Goal: Task Accomplishment & Management: Manage account settings

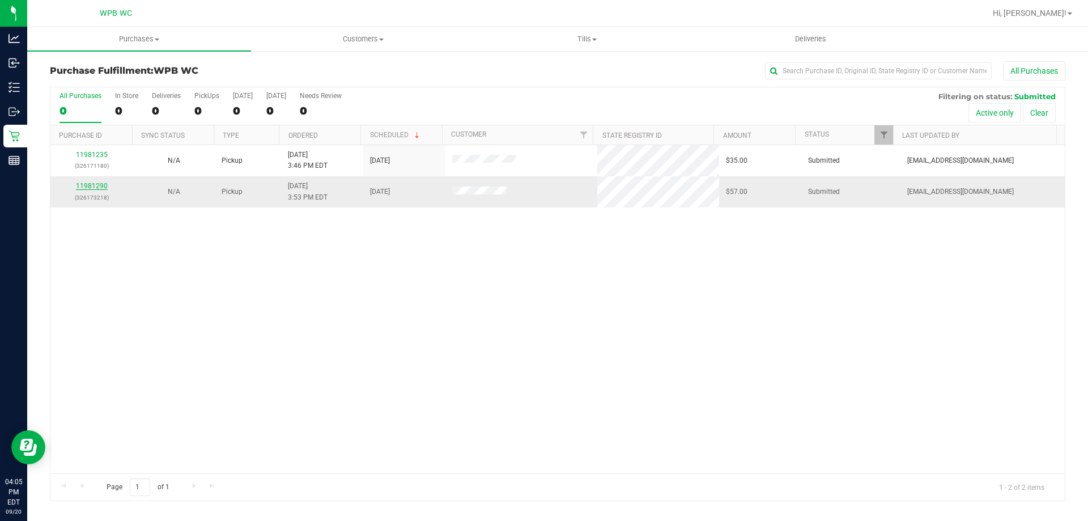
click at [100, 189] on link "11981290" at bounding box center [92, 186] width 32 height 8
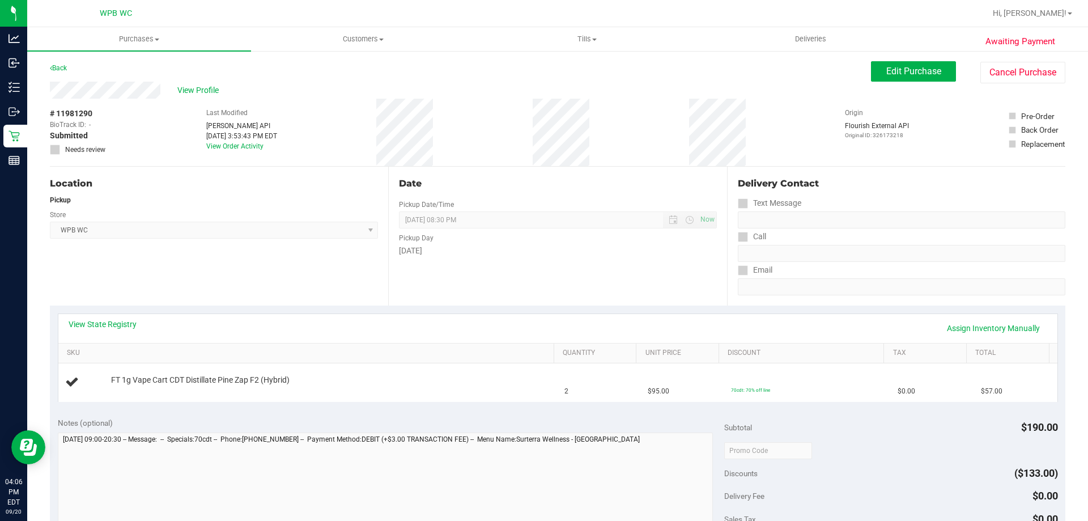
click at [561, 305] on div "Date Pickup Date/Time [DATE] Now [DATE] 08:30 PM Now Pickup Day [DATE]" at bounding box center [557, 236] width 338 height 139
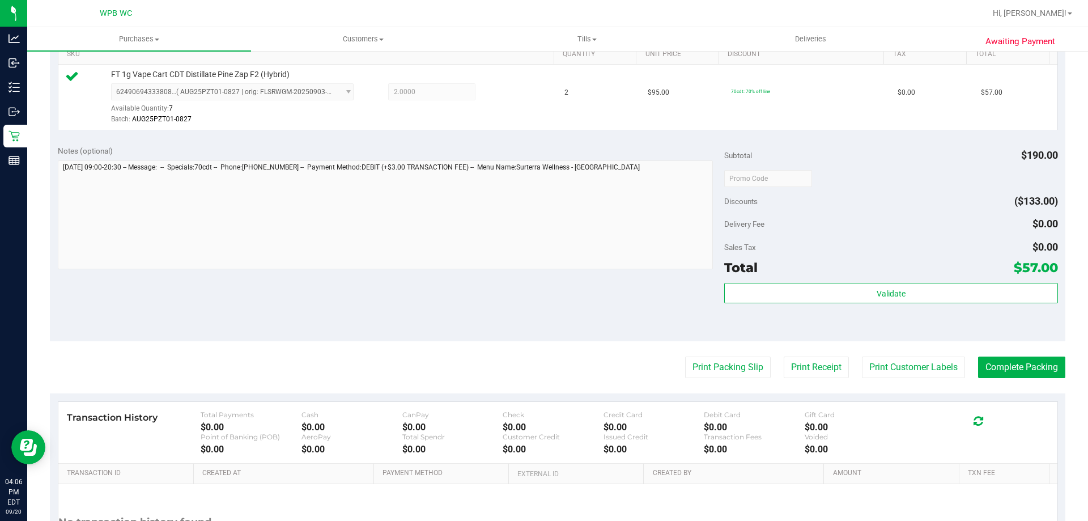
scroll to position [397, 0]
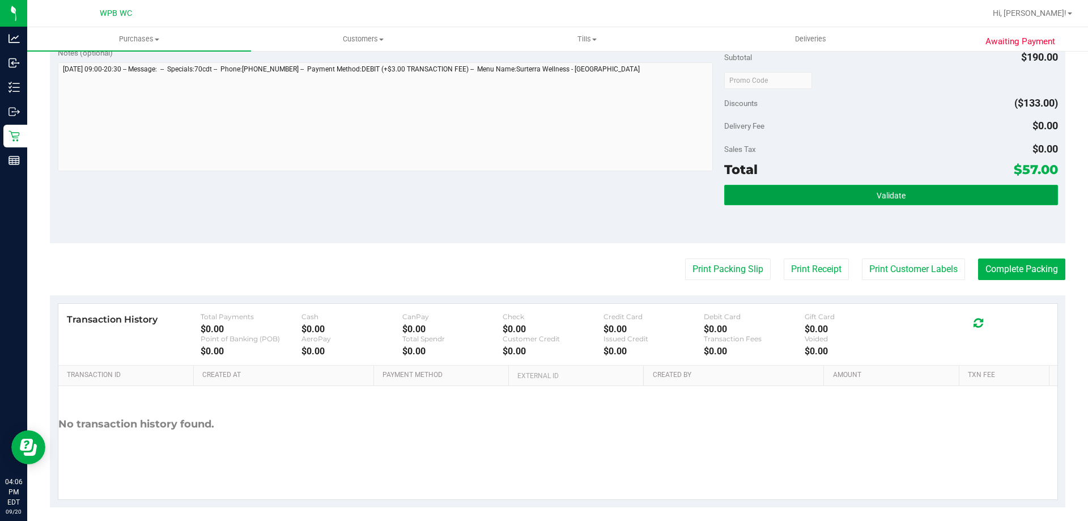
click at [846, 189] on button "Validate" at bounding box center [890, 195] width 333 height 20
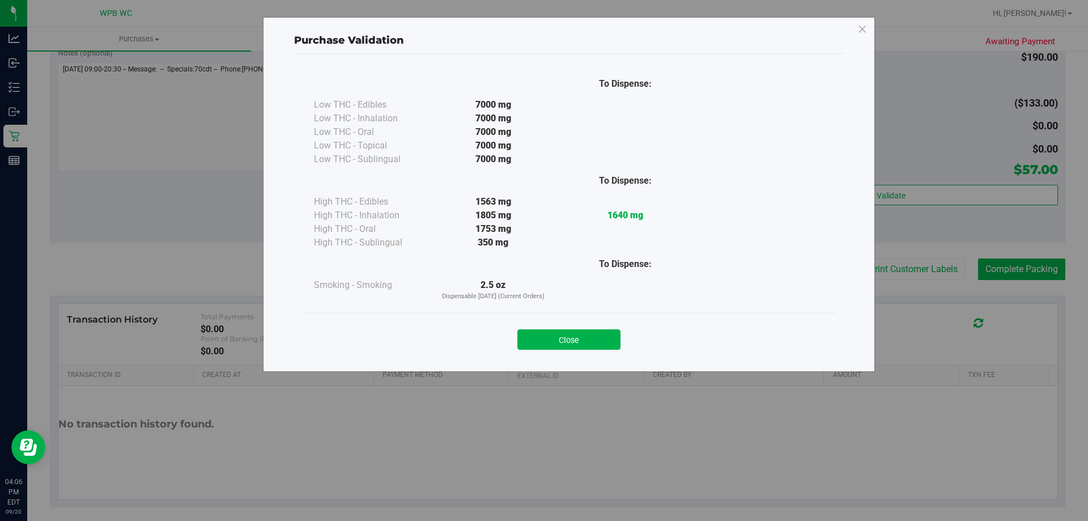
click at [605, 342] on button "Close" at bounding box center [568, 339] width 103 height 20
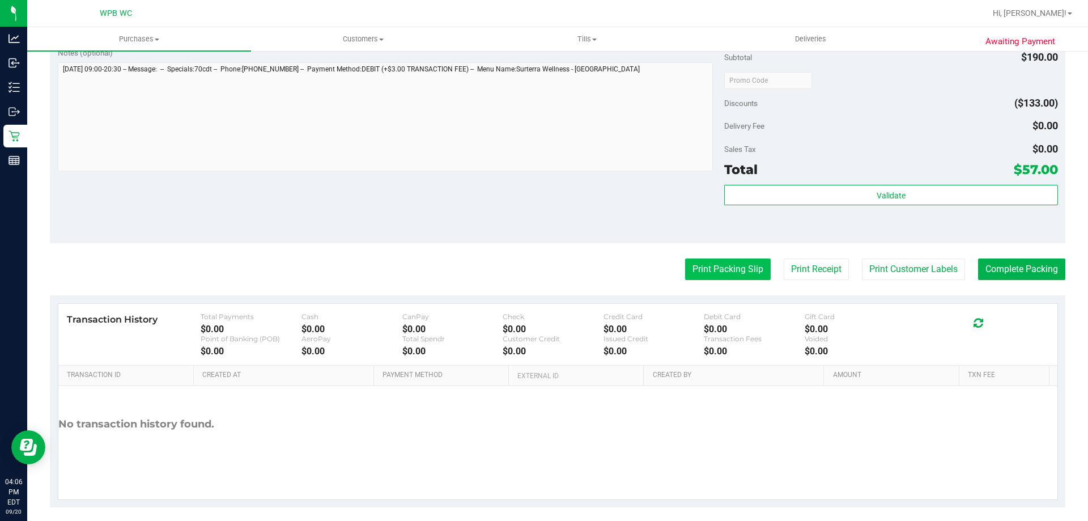
click at [731, 271] on button "Print Packing Slip" at bounding box center [728, 269] width 86 height 22
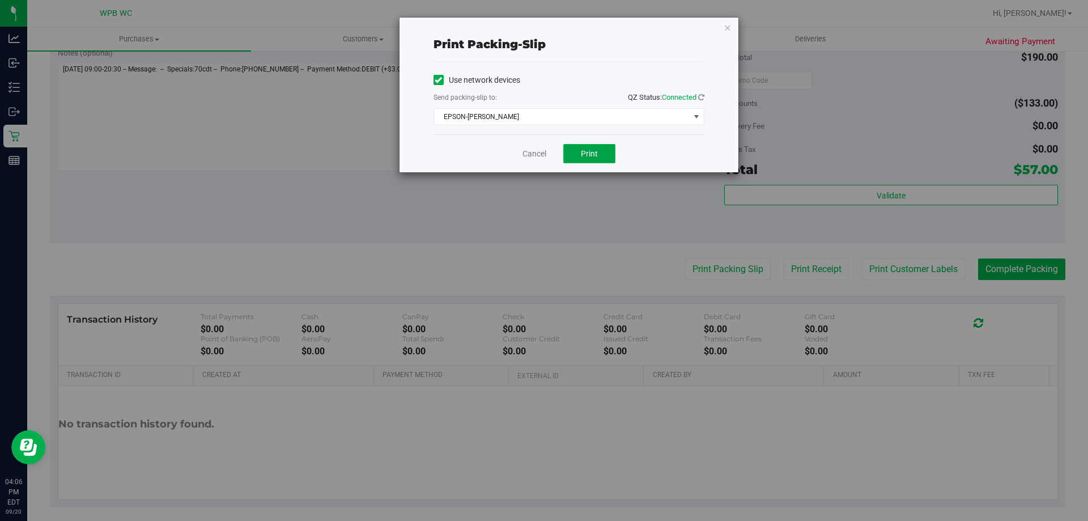
click at [587, 151] on span "Print" at bounding box center [589, 153] width 17 height 9
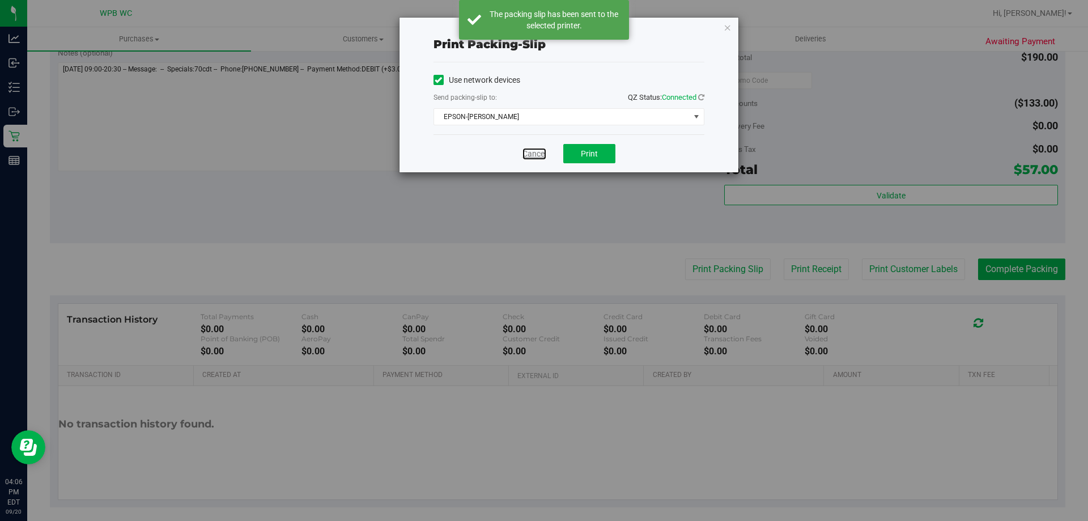
drag, startPoint x: 541, startPoint y: 151, endPoint x: 547, endPoint y: 148, distance: 7.1
click at [540, 151] on link "Cancel" at bounding box center [535, 154] width 24 height 12
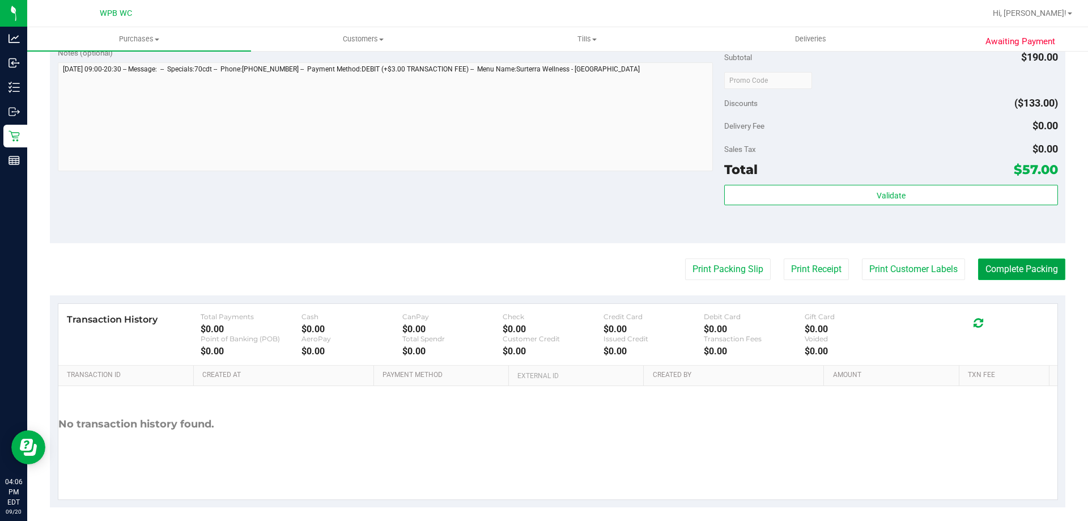
click at [1013, 261] on button "Complete Packing" at bounding box center [1021, 269] width 87 height 22
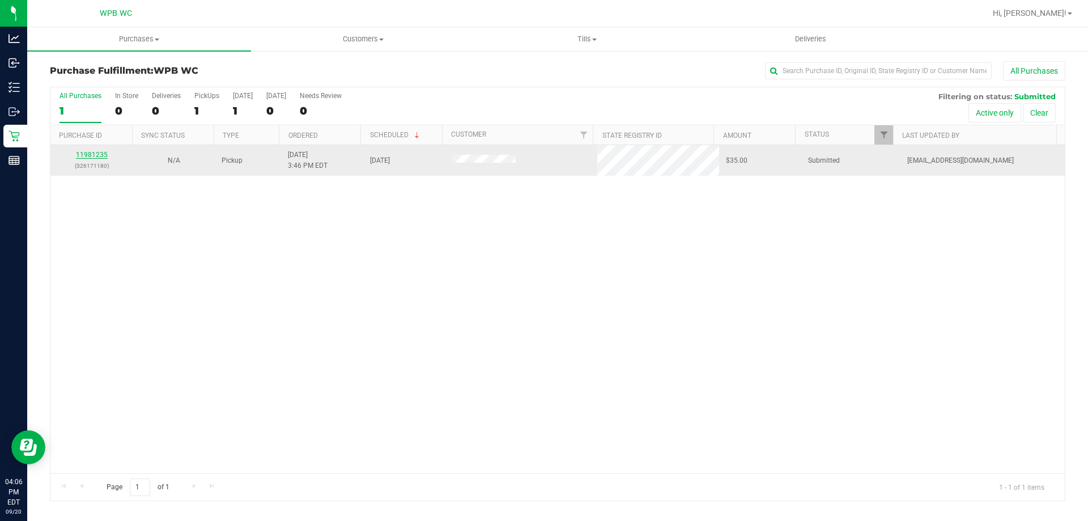
click at [97, 151] on link "11981235" at bounding box center [92, 155] width 32 height 8
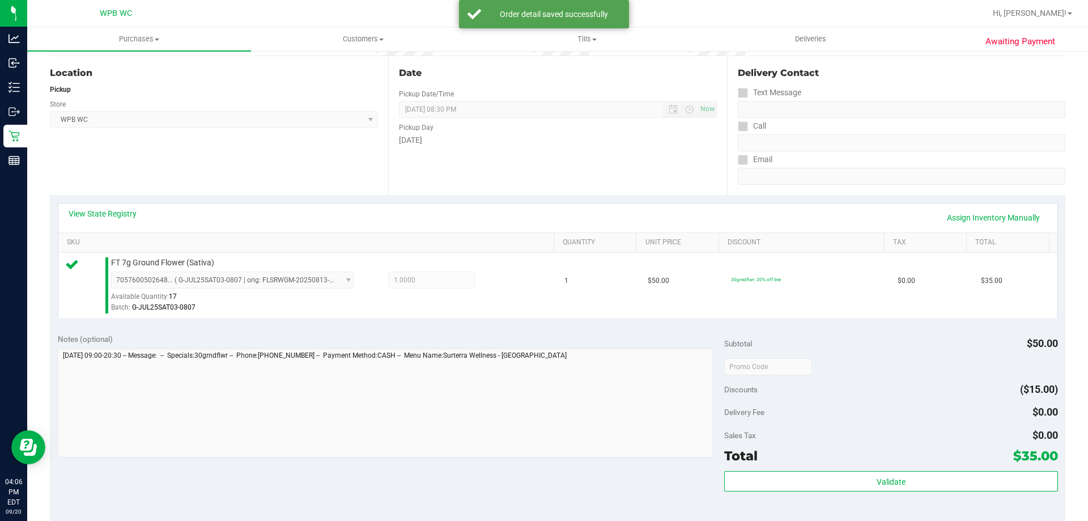
scroll to position [340, 0]
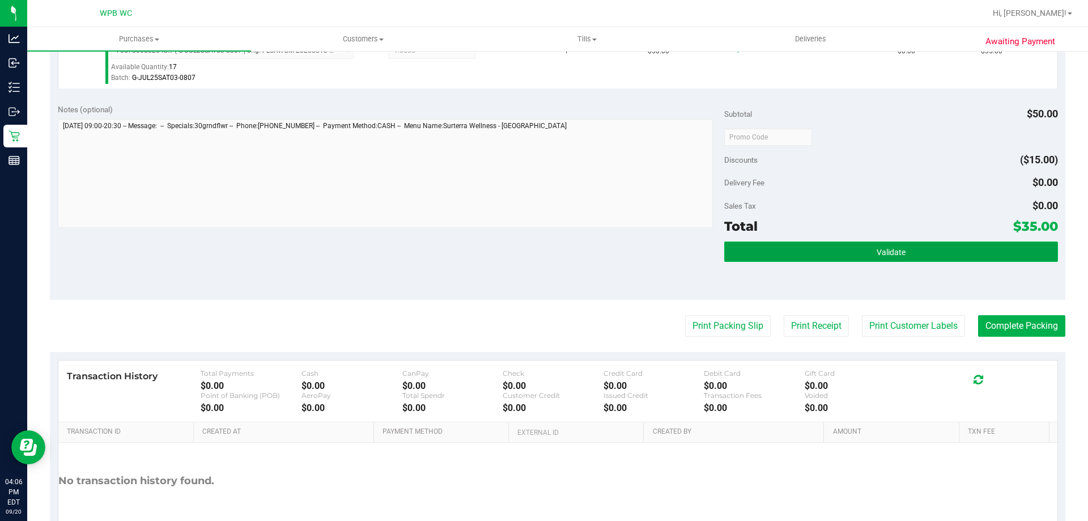
click at [935, 244] on button "Validate" at bounding box center [890, 251] width 333 height 20
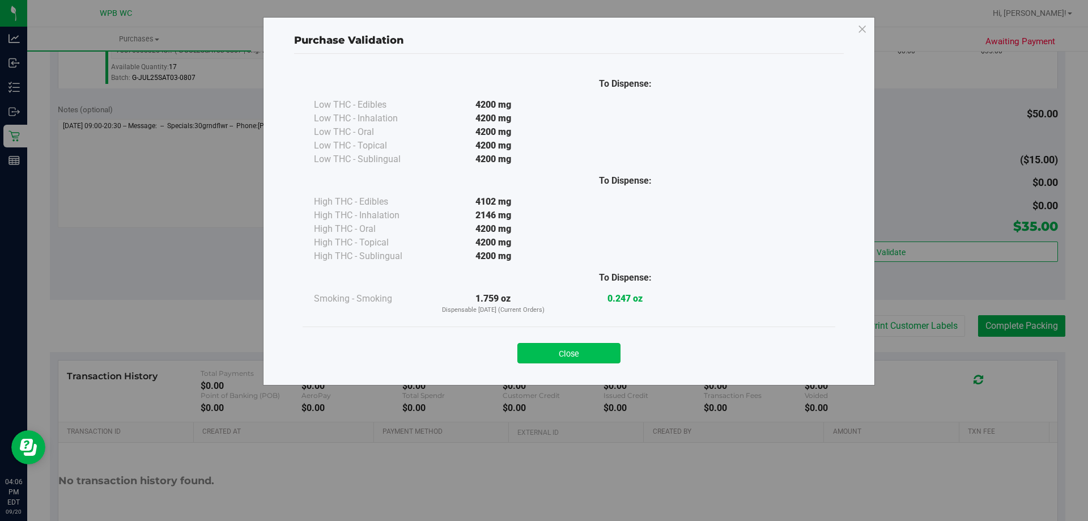
click at [603, 343] on button "Close" at bounding box center [568, 353] width 103 height 20
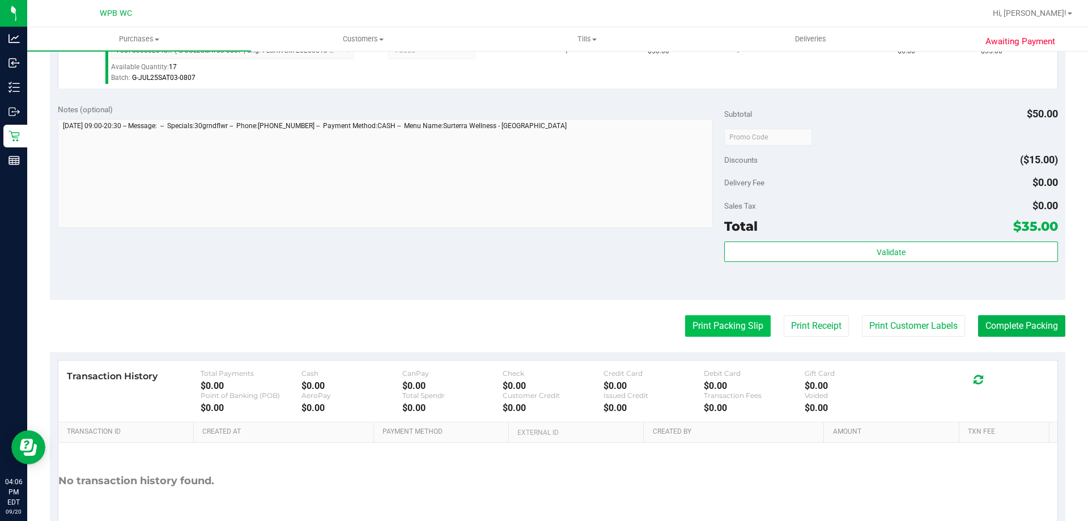
click at [700, 332] on button "Print Packing Slip" at bounding box center [728, 326] width 86 height 22
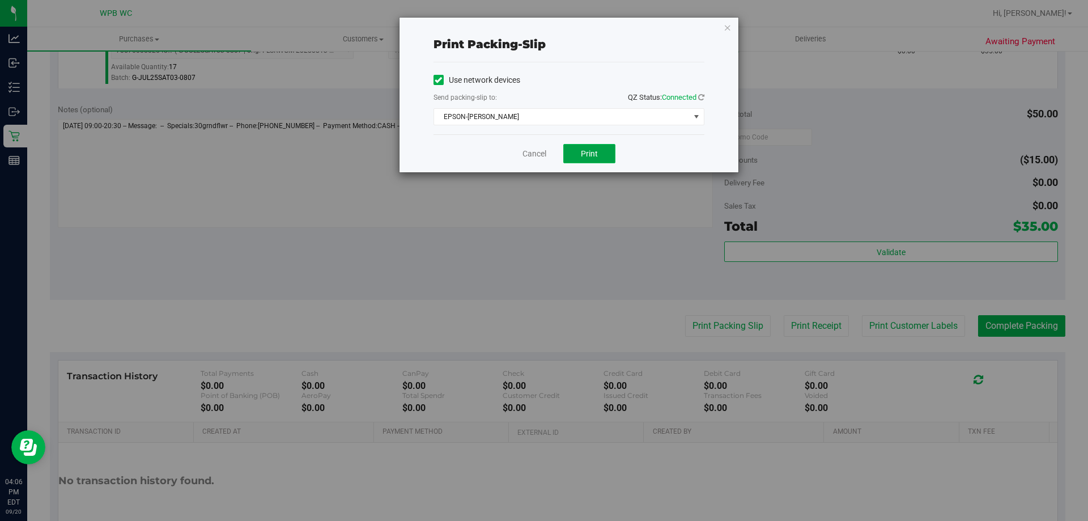
click at [602, 162] on button "Print" at bounding box center [589, 153] width 52 height 19
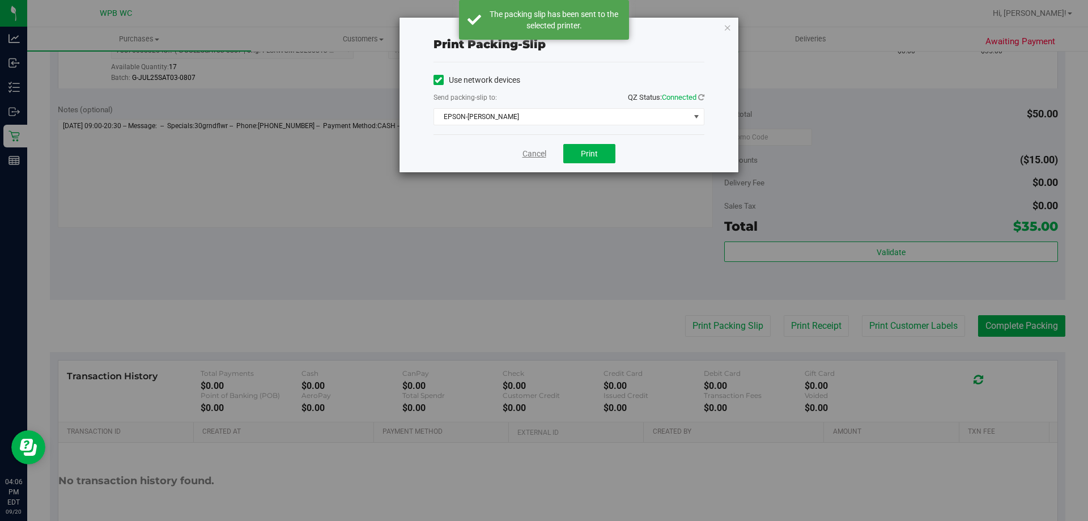
click at [541, 158] on link "Cancel" at bounding box center [535, 154] width 24 height 12
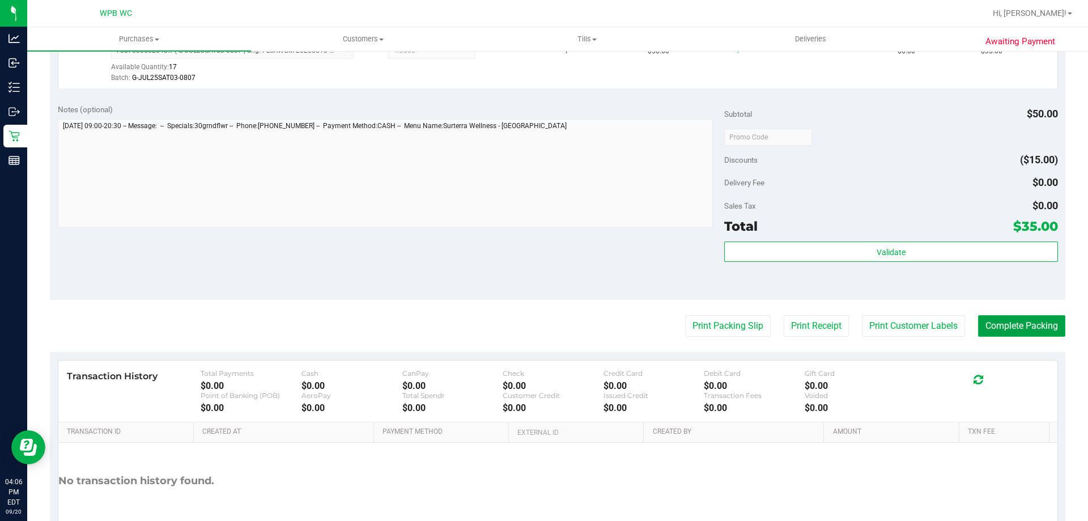
drag, startPoint x: 1004, startPoint y: 318, endPoint x: 1017, endPoint y: 321, distance: 12.9
click at [1010, 320] on button "Complete Packing" at bounding box center [1021, 326] width 87 height 22
